Goal: Task Accomplishment & Management: Manage account settings

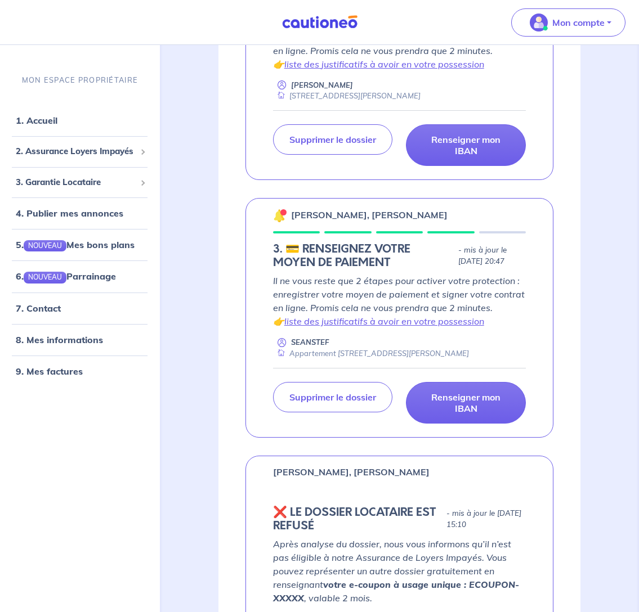
scroll to position [680, 0]
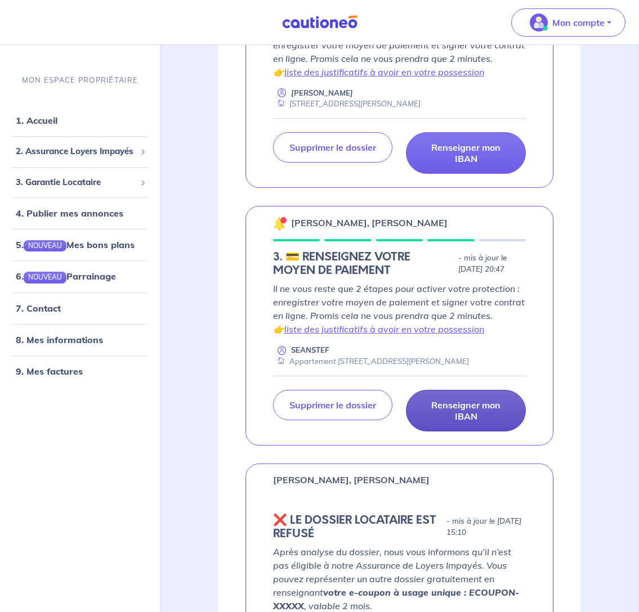
click at [459, 409] on p "Renseigner mon IBAN" at bounding box center [466, 411] width 92 height 23
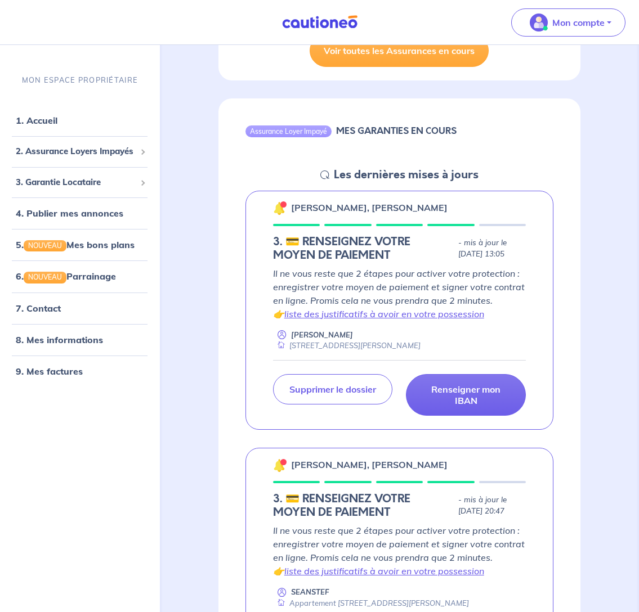
scroll to position [438, 0]
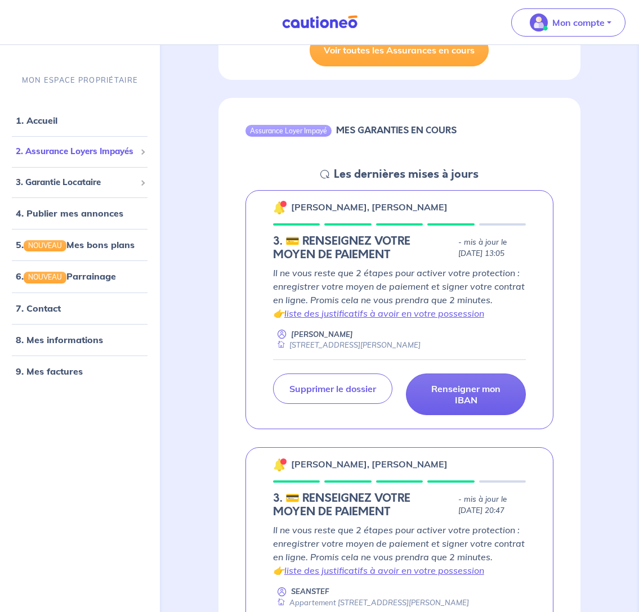
click at [54, 149] on span "2. Assurance Loyers Impayés" at bounding box center [76, 151] width 120 height 13
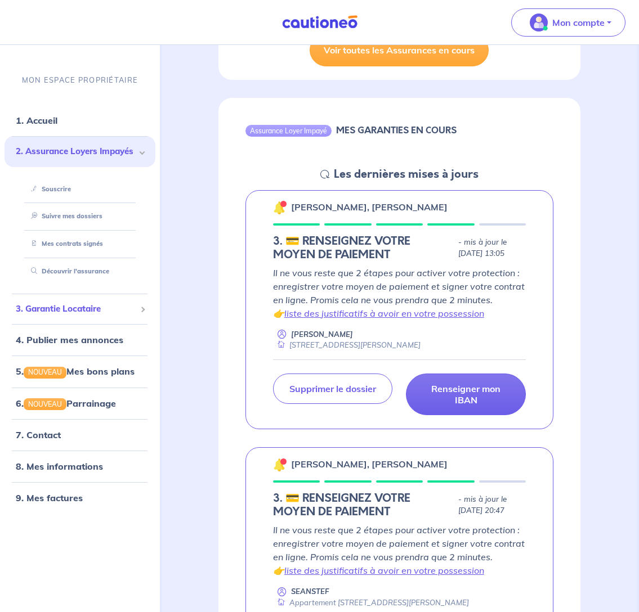
click at [59, 310] on span "3. Garantie Locataire" at bounding box center [76, 309] width 120 height 13
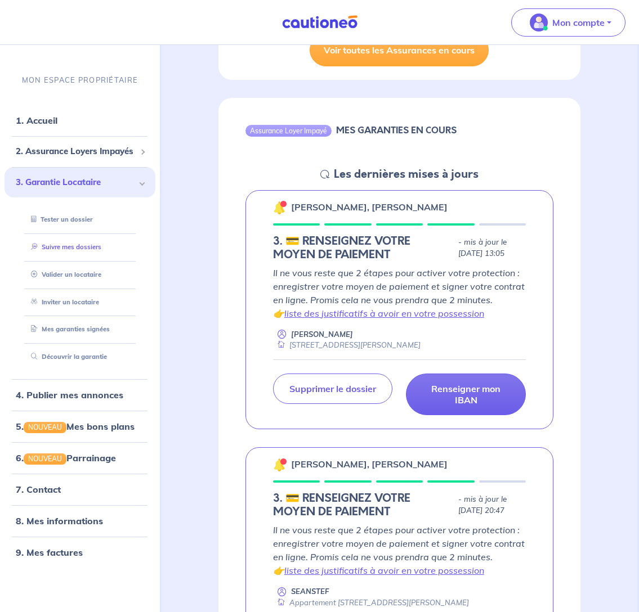
click at [56, 244] on link "Suivre mes dossiers" at bounding box center [63, 247] width 75 height 8
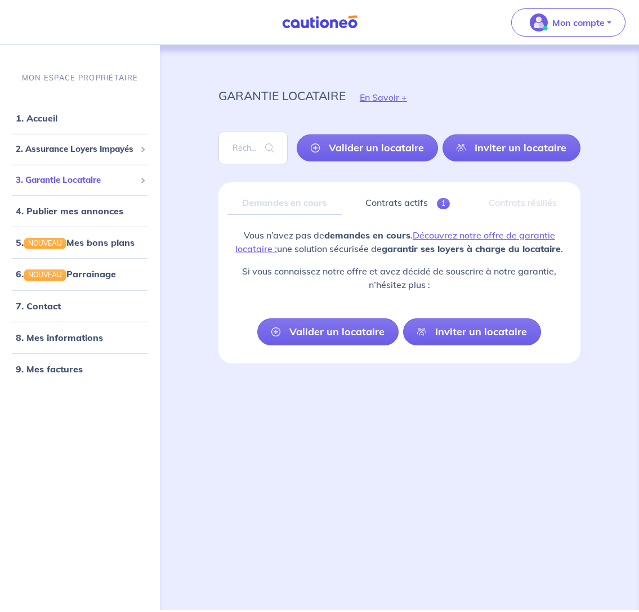
click at [52, 176] on span "3. Garantie Locataire" at bounding box center [76, 180] width 120 height 13
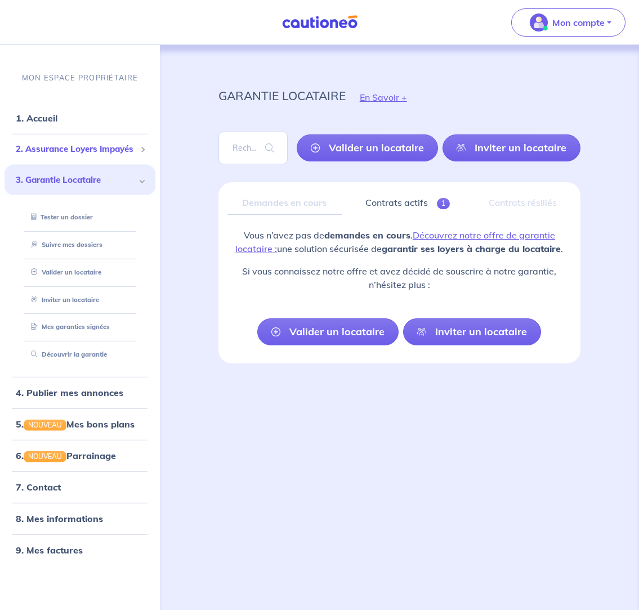
click at [62, 144] on span "2. Assurance Loyers Impayés" at bounding box center [76, 149] width 120 height 13
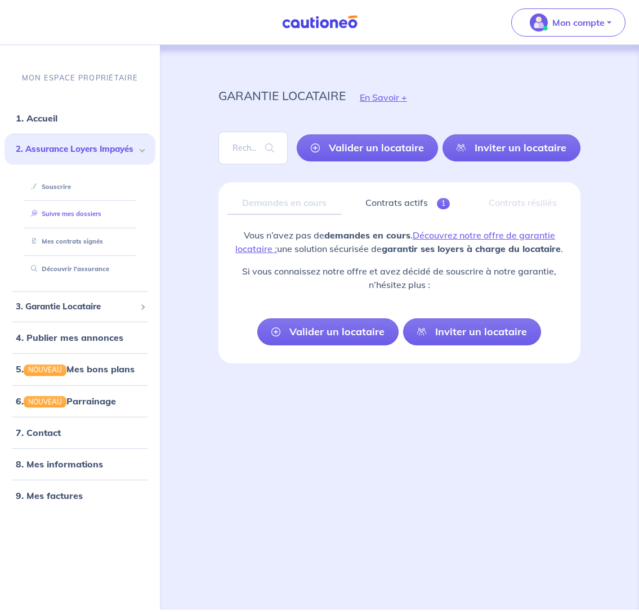
click at [66, 212] on link "Suivre mes dossiers" at bounding box center [63, 214] width 75 height 8
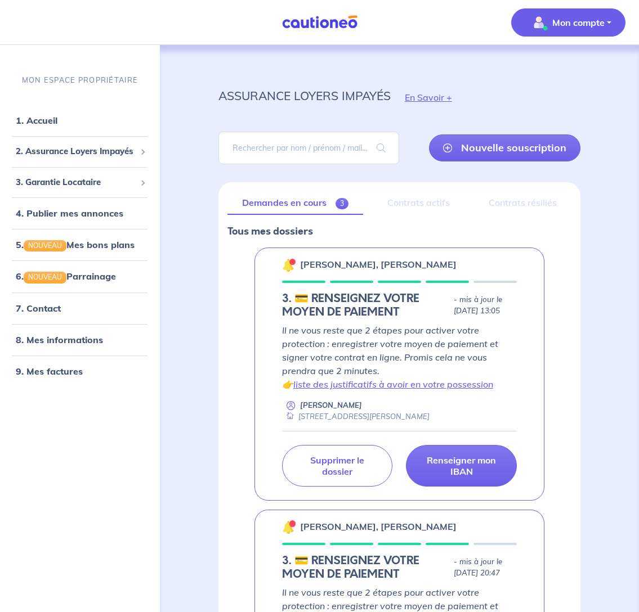
click at [577, 23] on p "Mon compte" at bounding box center [578, 23] width 52 height 14
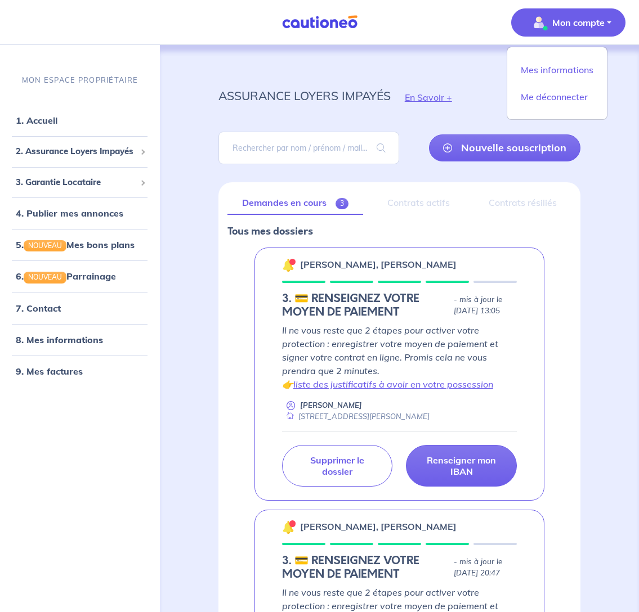
click at [376, 75] on div "assurance loyers impayés En Savoir +" at bounding box center [399, 97] width 416 height 51
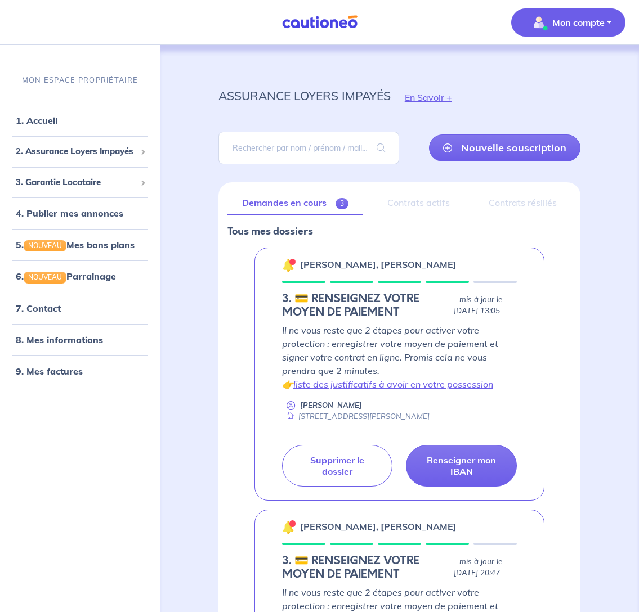
click at [555, 25] on p "Mon compte" at bounding box center [578, 23] width 52 height 14
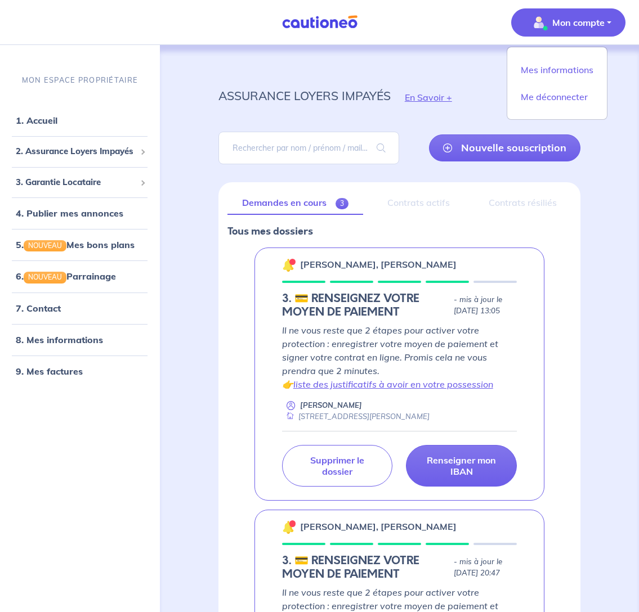
click at [481, 62] on div "assurance loyers impayés En Savoir + Nouvelle souscription Fermer Valider un lo…" at bounding box center [399, 560] width 416 height 1031
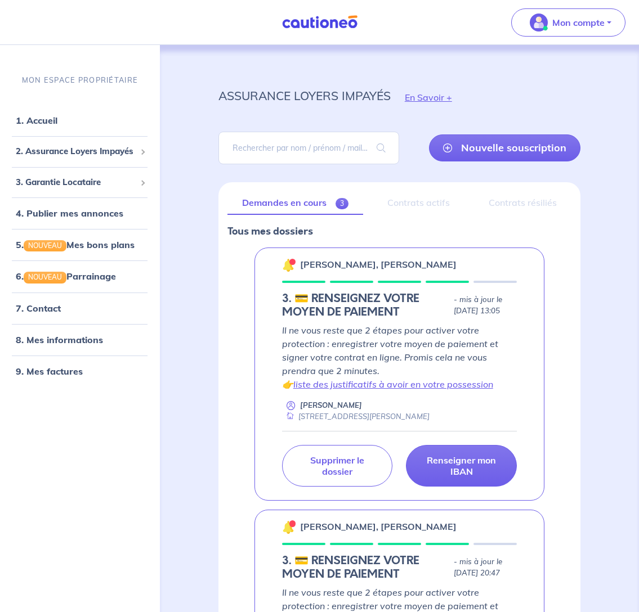
click at [410, 200] on div "Contrats actifs" at bounding box center [418, 203] width 92 height 24
click at [520, 207] on div "Contrats résiliés" at bounding box center [522, 203] width 98 height 24
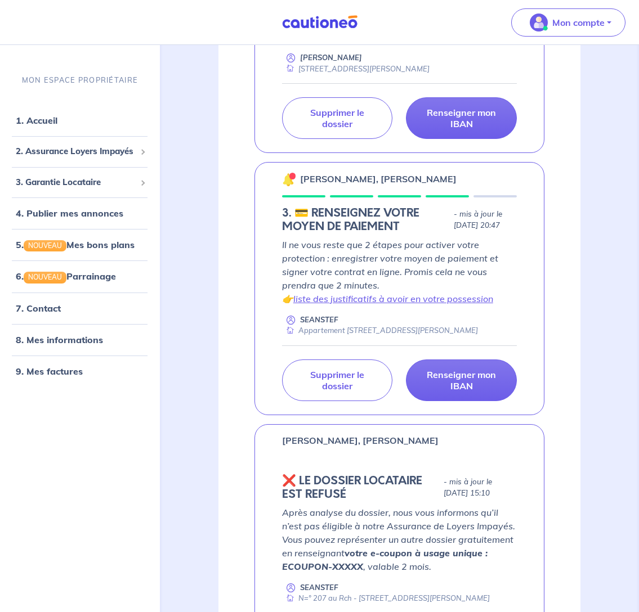
scroll to position [365, 0]
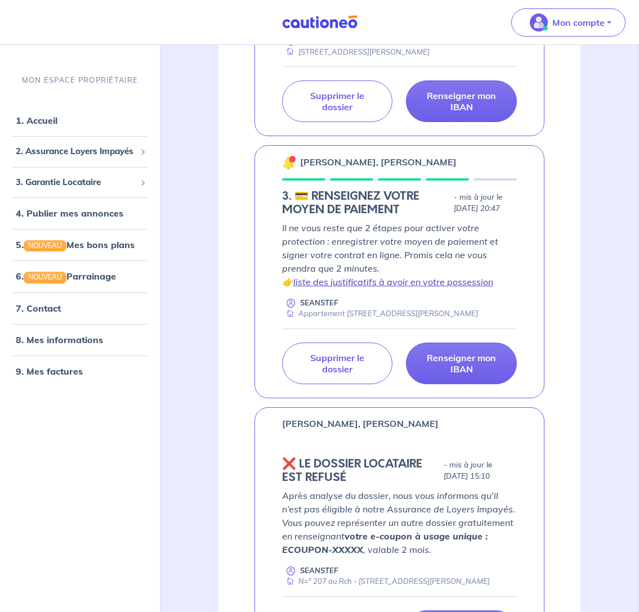
click at [370, 288] on link "liste des justificatifs à avoir en votre possession" at bounding box center [393, 281] width 200 height 11
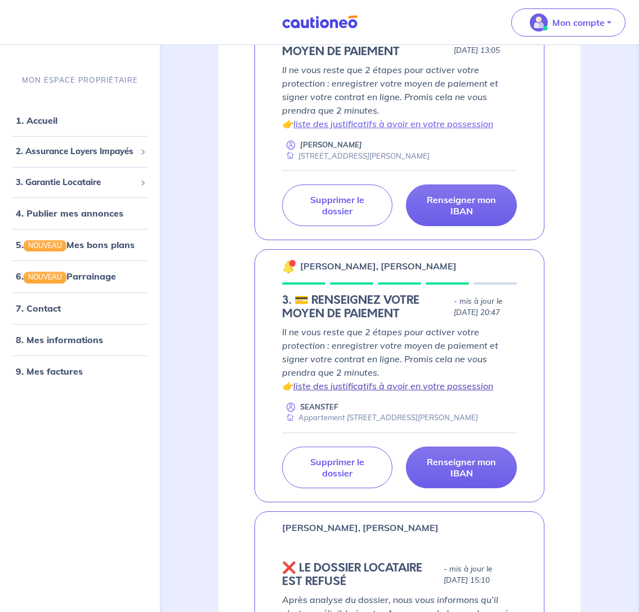
scroll to position [264, 0]
